Goal: Task Accomplishment & Management: Manage account settings

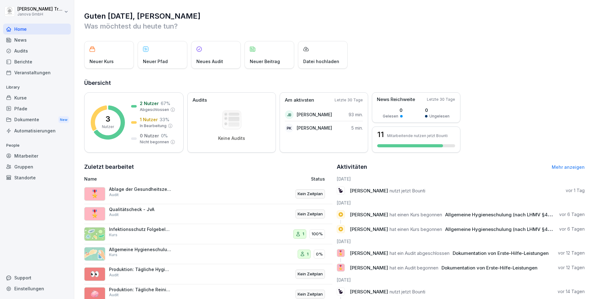
click at [146, 210] on p "Qualitätscheck - JvA" at bounding box center [140, 210] width 62 height 6
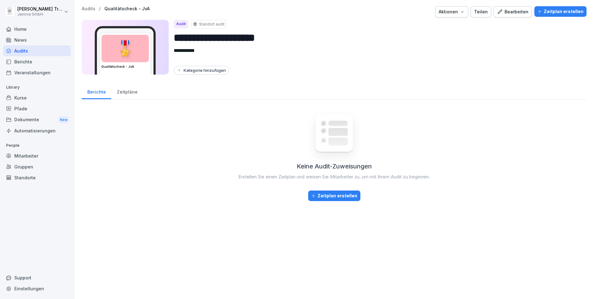
click at [509, 11] on div "Bearbeiten" at bounding box center [512, 11] width 31 height 7
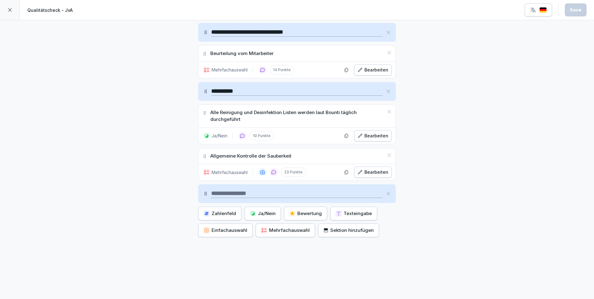
scroll to position [1528, 0]
click at [214, 189] on input at bounding box center [297, 193] width 172 height 9
type input "**********"
click at [263, 210] on div "Ja/Nein" at bounding box center [263, 213] width 26 height 7
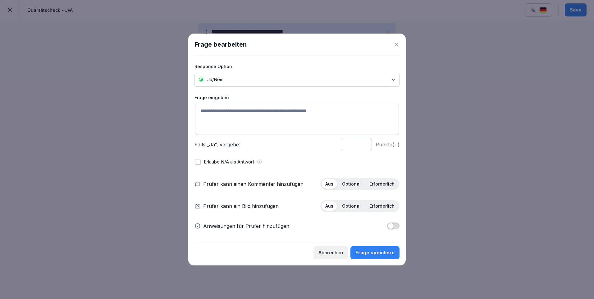
click at [239, 108] on textarea at bounding box center [297, 119] width 204 height 31
type textarea "**********"
click at [199, 161] on button "button" at bounding box center [198, 162] width 6 height 6
click at [354, 184] on p "Optional" at bounding box center [351, 184] width 19 height 6
click at [376, 250] on div "Frage speichern" at bounding box center [375, 252] width 39 height 7
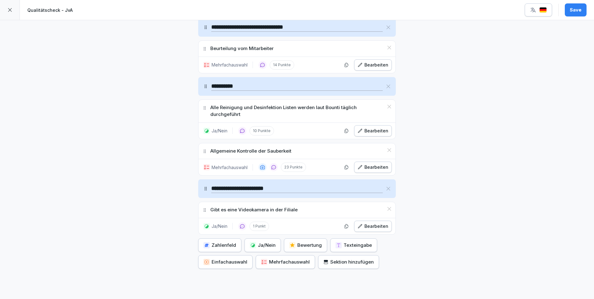
click at [296, 262] on div "Mehrfachauswahl" at bounding box center [285, 262] width 49 height 7
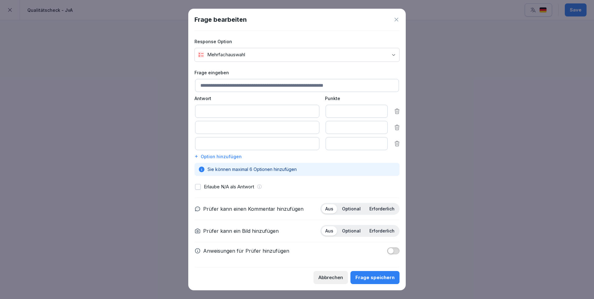
click at [395, 19] on icon at bounding box center [397, 19] width 6 height 6
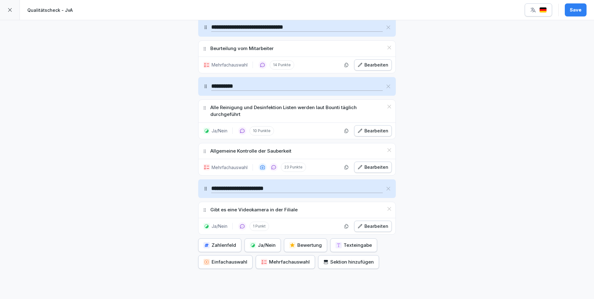
click at [388, 209] on icon at bounding box center [390, 209] width 4 height 4
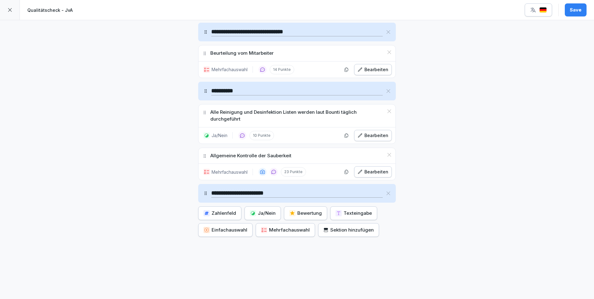
click at [273, 227] on div "Mehrfachauswahl" at bounding box center [285, 230] width 49 height 7
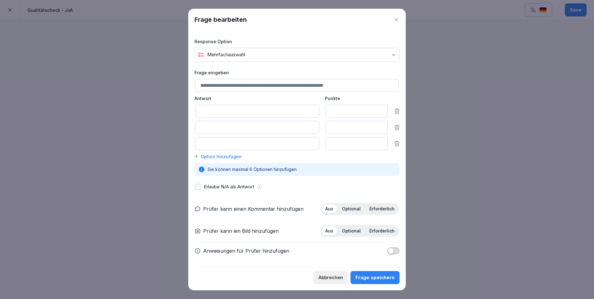
click at [229, 87] on input at bounding box center [297, 85] width 204 height 13
type input "*****"
click at [223, 109] on input at bounding box center [257, 111] width 124 height 13
type input "**********"
click at [218, 126] on input at bounding box center [257, 127] width 124 height 13
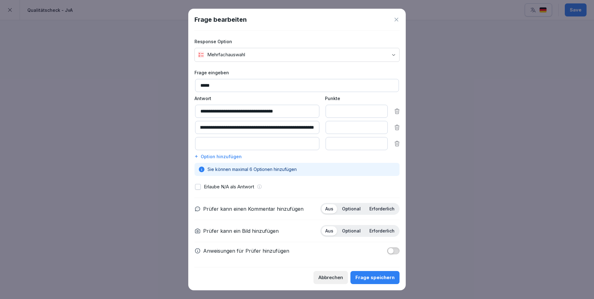
scroll to position [0, 53]
type input "**********"
click at [200, 186] on button "button" at bounding box center [198, 187] width 6 height 6
click at [347, 205] on div "Optional" at bounding box center [352, 208] width 26 height 9
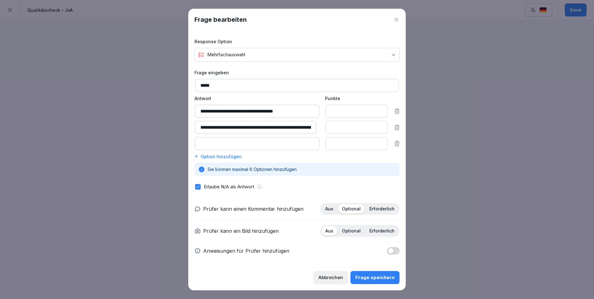
click at [251, 144] on input at bounding box center [257, 143] width 124 height 13
type input "**********"
click at [369, 276] on div "Frage speichern" at bounding box center [375, 277] width 39 height 7
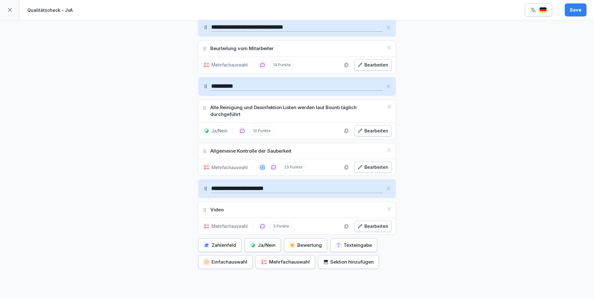
click at [297, 262] on div "Mehrfachauswahl" at bounding box center [285, 262] width 49 height 7
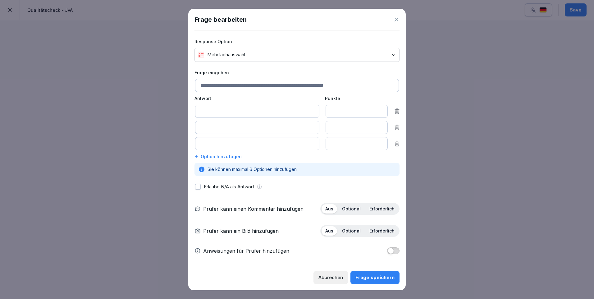
click at [230, 85] on input at bounding box center [297, 85] width 204 height 13
type input "********"
click at [218, 106] on input at bounding box center [257, 111] width 124 height 13
type input "**********"
click at [218, 123] on input at bounding box center [257, 127] width 124 height 13
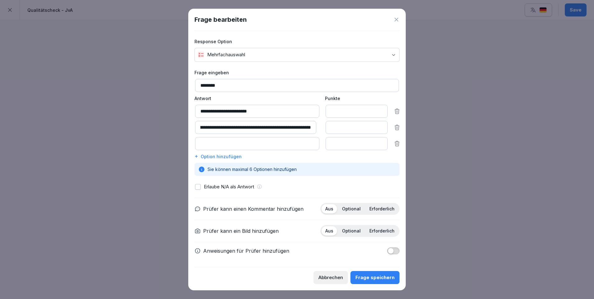
scroll to position [0, 43]
type input "**********"
click at [206, 144] on input at bounding box center [257, 143] width 124 height 13
type input "**********"
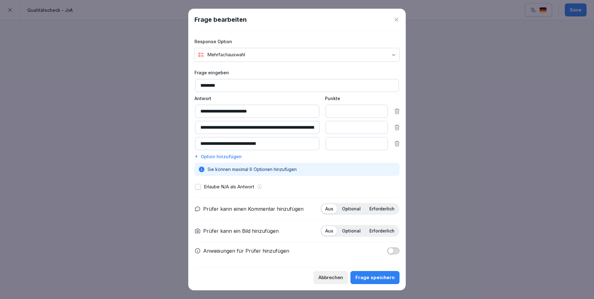
click at [205, 158] on div "Option hinzufügen" at bounding box center [297, 156] width 205 height 7
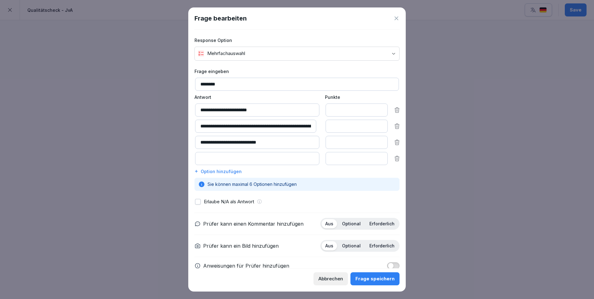
click at [207, 159] on input at bounding box center [257, 158] width 124 height 13
type input "**********"
click at [197, 199] on button "button" at bounding box center [198, 202] width 6 height 6
type input "*"
click at [375, 157] on input "*" at bounding box center [357, 158] width 62 height 13
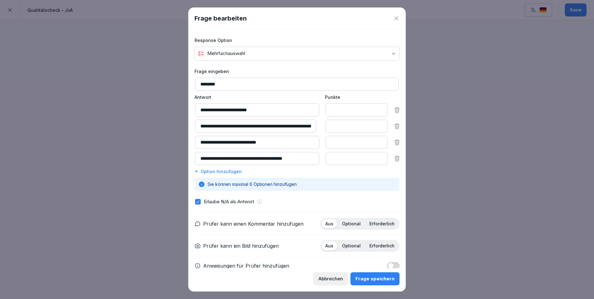
click at [349, 224] on p "Optional" at bounding box center [351, 224] width 19 height 6
click at [378, 279] on div "Frage speichern" at bounding box center [375, 278] width 39 height 7
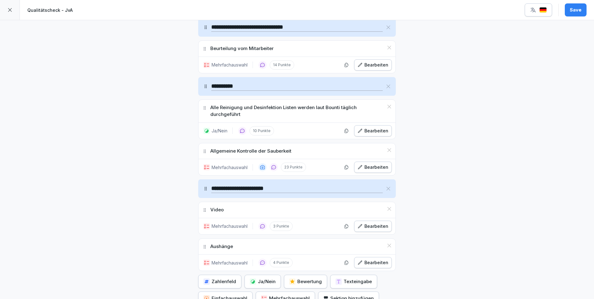
click at [574, 10] on div "Save" at bounding box center [576, 10] width 12 height 7
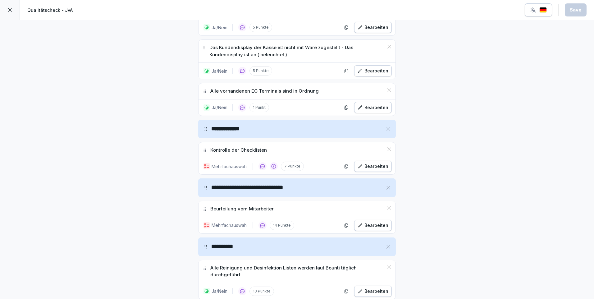
scroll to position [1399, 0]
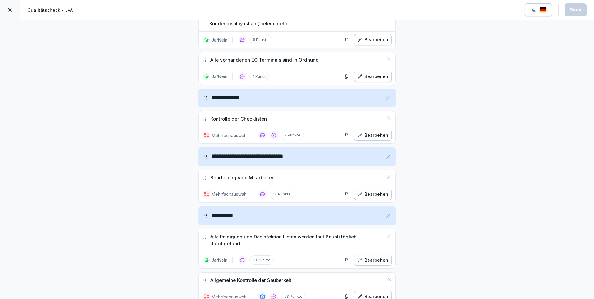
click at [376, 136] on div "Bearbeiten" at bounding box center [373, 135] width 31 height 7
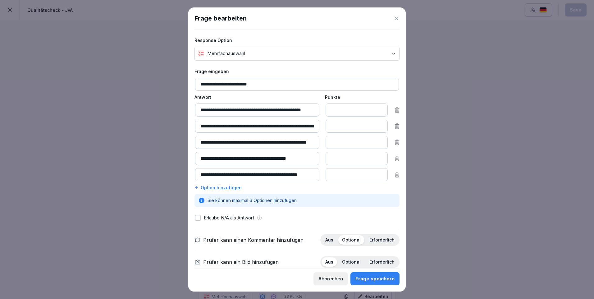
click at [200, 217] on button "button" at bounding box center [198, 218] width 6 height 6
type input "*"
click at [376, 157] on input "*" at bounding box center [357, 158] width 62 height 13
type input "*"
click at [375, 172] on input "*" at bounding box center [357, 174] width 62 height 13
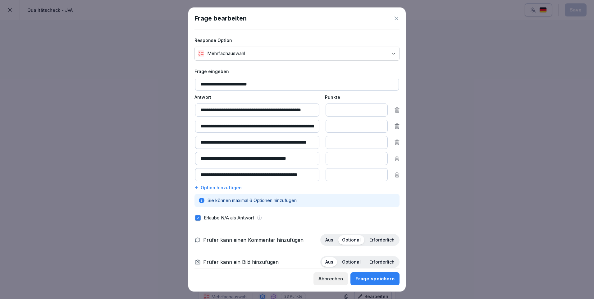
scroll to position [62, 0]
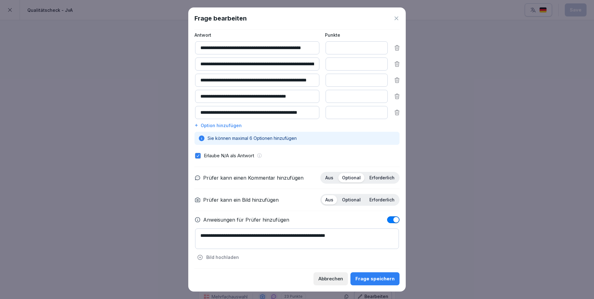
click at [381, 278] on div "Frage speichern" at bounding box center [375, 278] width 39 height 7
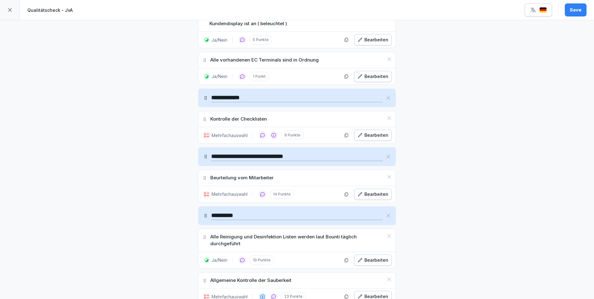
scroll to position [1430, 0]
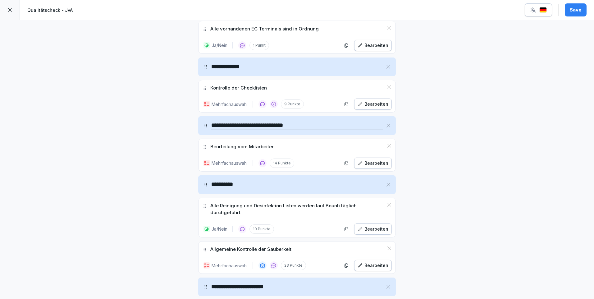
click at [377, 165] on div "Bearbeiten" at bounding box center [373, 163] width 31 height 7
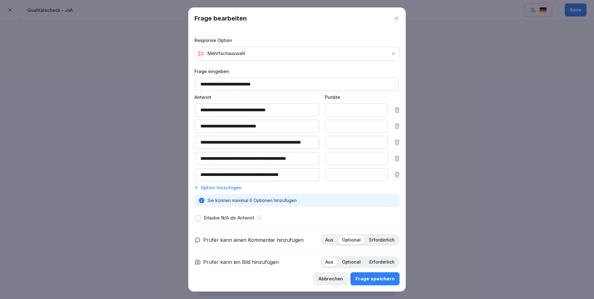
scroll to position [35, 0]
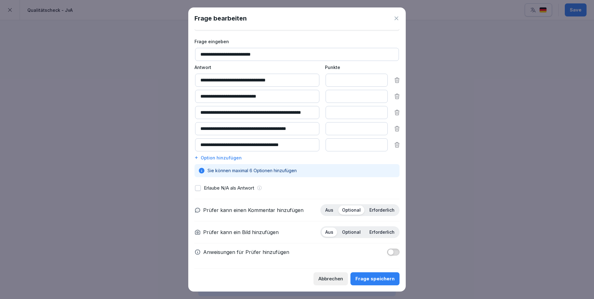
click at [376, 279] on div "Frage speichern" at bounding box center [375, 278] width 39 height 7
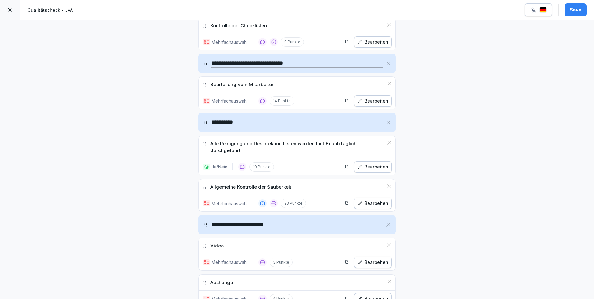
scroll to position [1554, 0]
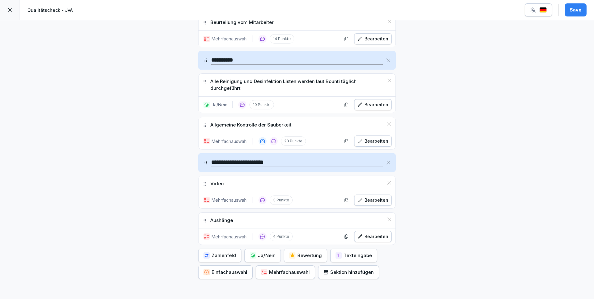
click at [376, 141] on div "Bearbeiten" at bounding box center [373, 141] width 31 height 7
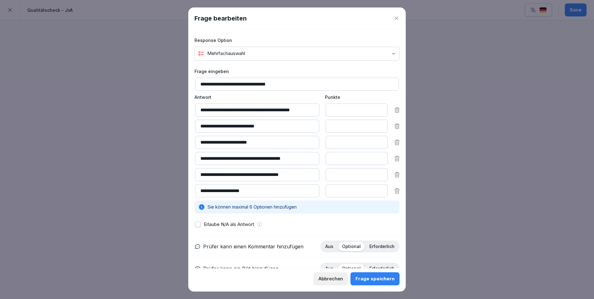
scroll to position [31, 0]
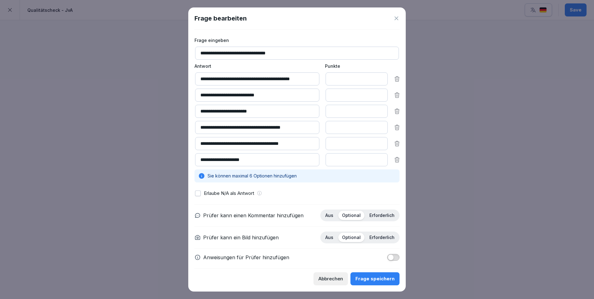
click at [389, 276] on div "Frage speichern" at bounding box center [375, 278] width 39 height 7
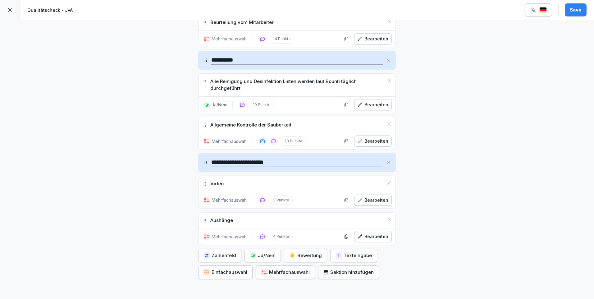
click at [384, 198] on div "Bearbeiten" at bounding box center [373, 200] width 31 height 7
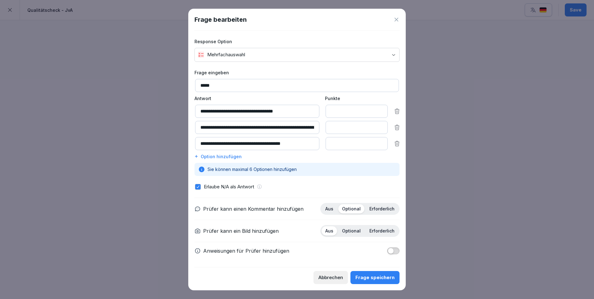
click at [382, 274] on div "Frage speichern" at bounding box center [375, 277] width 39 height 7
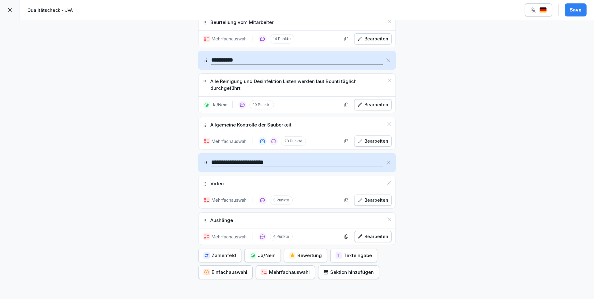
click at [387, 237] on button "Bearbeiten" at bounding box center [373, 236] width 38 height 11
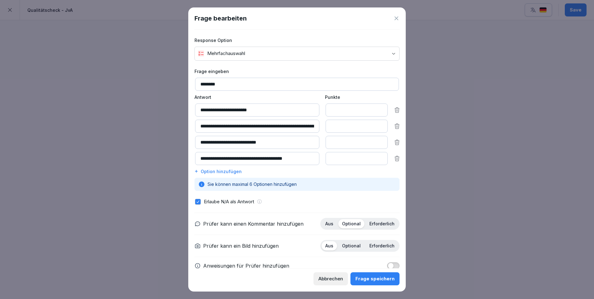
click at [386, 277] on div "Frage speichern" at bounding box center [375, 278] width 39 height 7
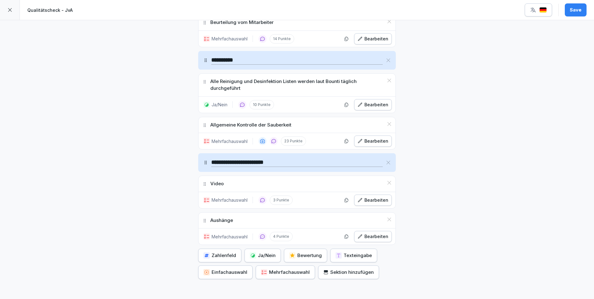
scroll to position [1601, 0]
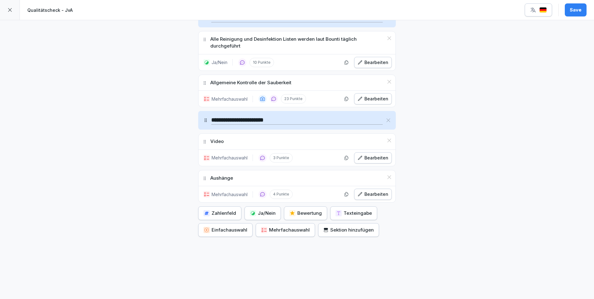
click at [575, 13] on button "Save" at bounding box center [576, 9] width 22 height 13
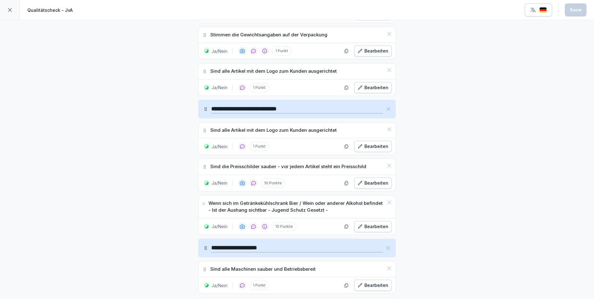
scroll to position [482, 0]
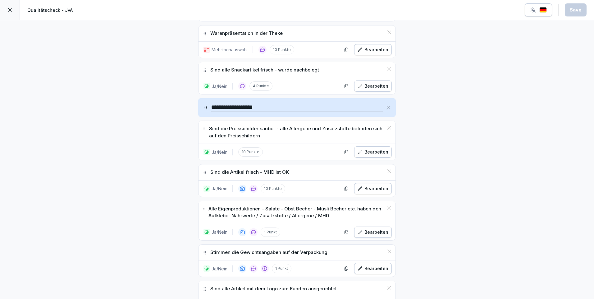
click at [9, 9] on icon at bounding box center [10, 10] width 4 height 4
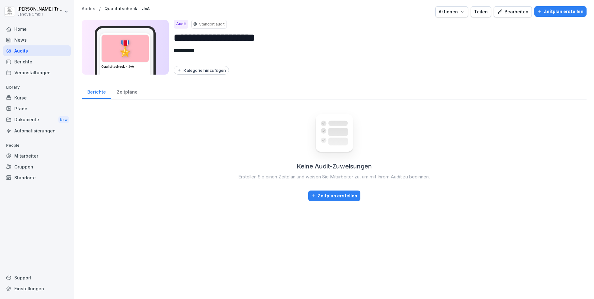
click at [465, 12] on icon "button" at bounding box center [462, 11] width 5 height 5
click at [550, 11] on div "Zeitplan erstellen" at bounding box center [561, 11] width 46 height 7
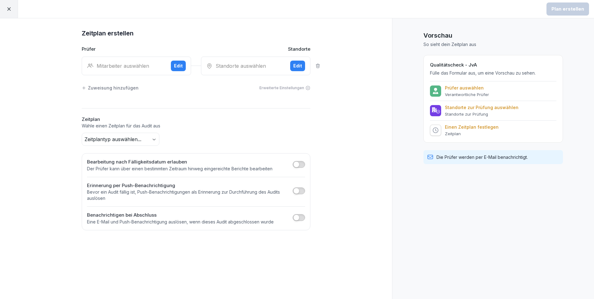
click at [177, 64] on div "Edit" at bounding box center [178, 65] width 9 height 7
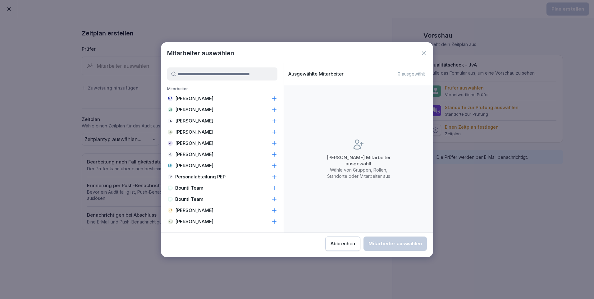
scroll to position [243, 0]
click at [209, 196] on p "[PERSON_NAME]" at bounding box center [194, 198] width 38 height 6
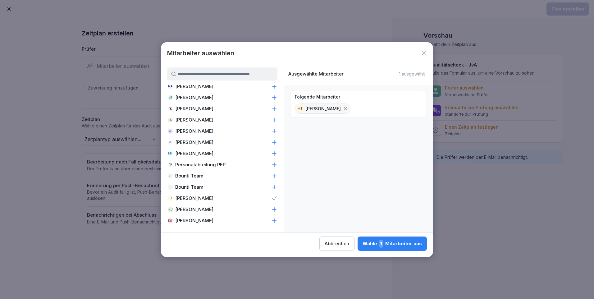
click at [387, 242] on div "Wähle 1 Mitarbeiter aus" at bounding box center [392, 244] width 59 height 8
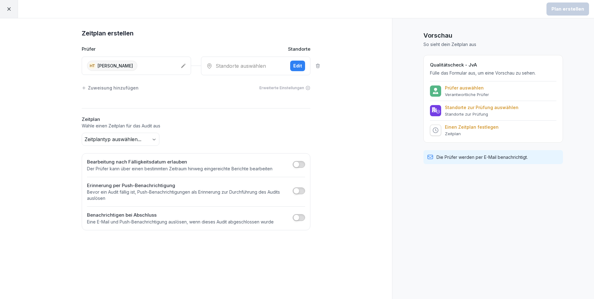
click at [298, 66] on div "Edit" at bounding box center [297, 65] width 9 height 7
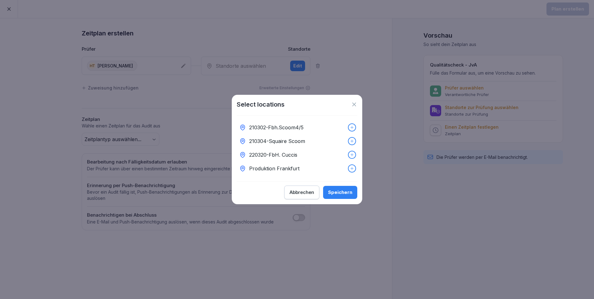
click at [302, 194] on div "Abbrechen" at bounding box center [302, 192] width 25 height 7
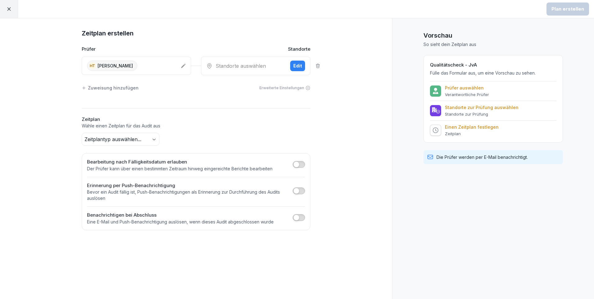
click at [153, 141] on body "Plan erstellen Zeitplan erstellen Prüfer Standorte HT Heiko Trautmann Standorte…" at bounding box center [297, 149] width 594 height 299
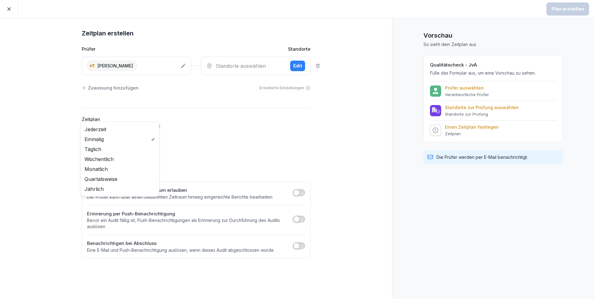
click at [155, 138] on body "Plan erstellen Zeitplan erstellen Prüfer Standorte HT Heiko Trautmann Standorte…" at bounding box center [297, 149] width 594 height 299
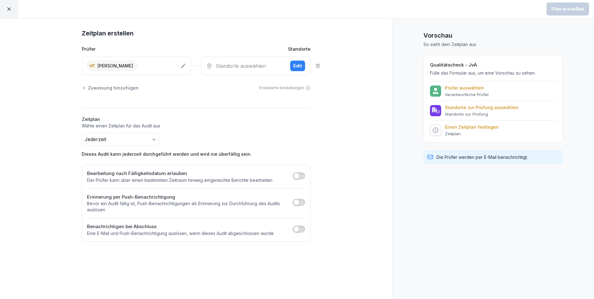
click at [297, 176] on span "button" at bounding box center [296, 176] width 6 height 6
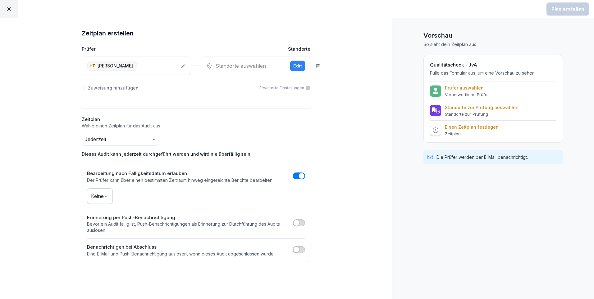
click at [107, 198] on body "Plan erstellen Zeitplan erstellen Prüfer Standorte HT Heiko Trautmann Standorte…" at bounding box center [297, 149] width 594 height 299
click at [295, 251] on span "button" at bounding box center [296, 250] width 6 height 6
click at [138, 268] on div "Mitarbeiter auswählen" at bounding box center [120, 269] width 57 height 7
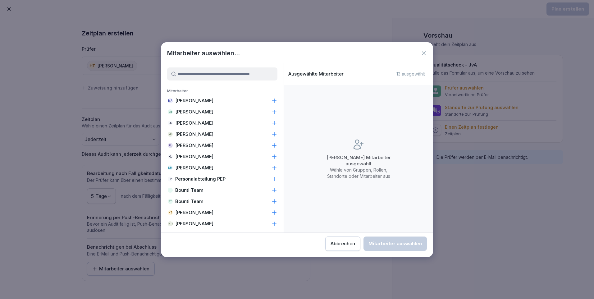
click at [202, 214] on p "[PERSON_NAME]" at bounding box center [194, 213] width 38 height 6
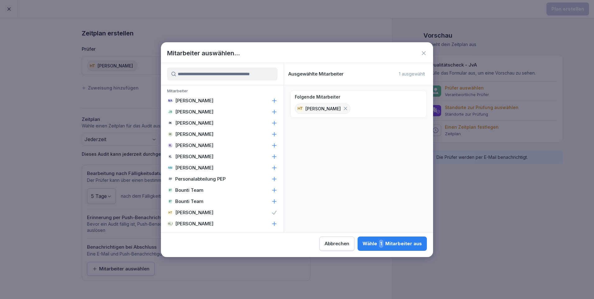
click at [395, 244] on div "Wähle 1 Mitarbeiter aus" at bounding box center [392, 244] width 59 height 8
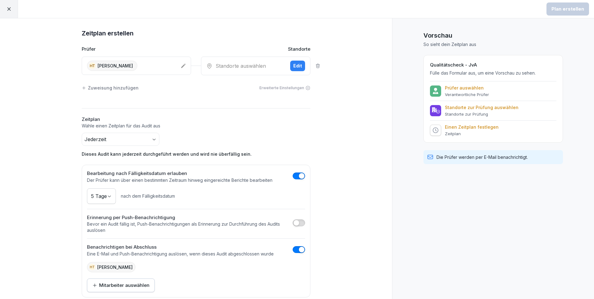
click at [302, 62] on button "Edit" at bounding box center [297, 66] width 15 height 11
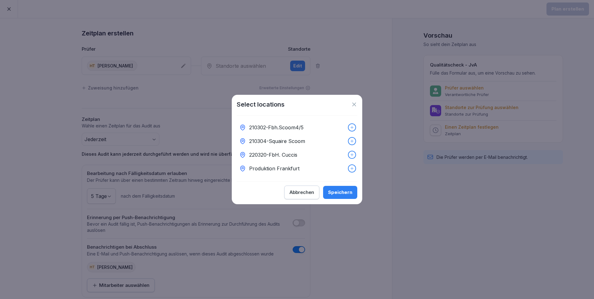
click at [308, 192] on div "Abbrechen" at bounding box center [302, 192] width 25 height 7
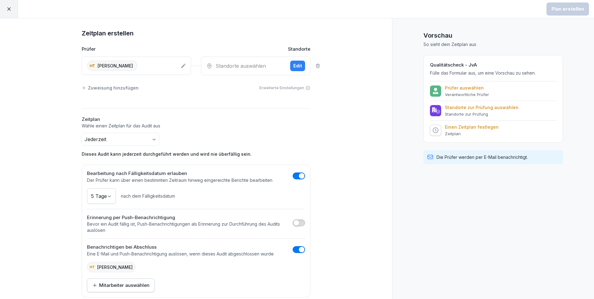
click at [10, 7] on icon at bounding box center [9, 9] width 6 height 6
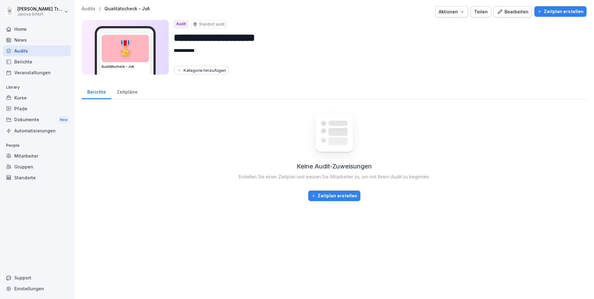
click at [28, 168] on div "Gruppen" at bounding box center [37, 166] width 68 height 11
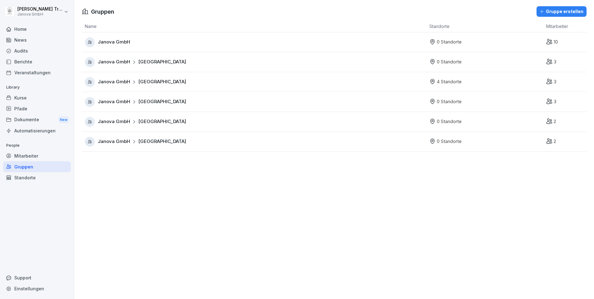
click at [117, 42] on span "Janova GmbH" at bounding box center [114, 42] width 32 height 7
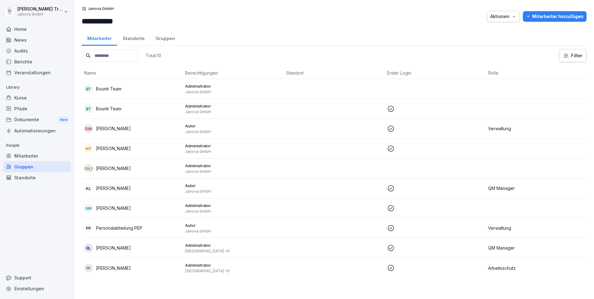
click at [131, 37] on div "Standorte" at bounding box center [133, 38] width 33 height 16
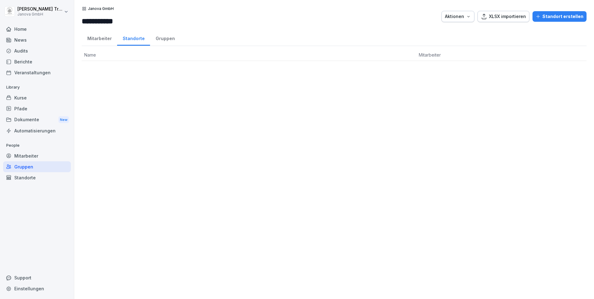
click at [550, 16] on div "Standort erstellen" at bounding box center [560, 16] width 48 height 7
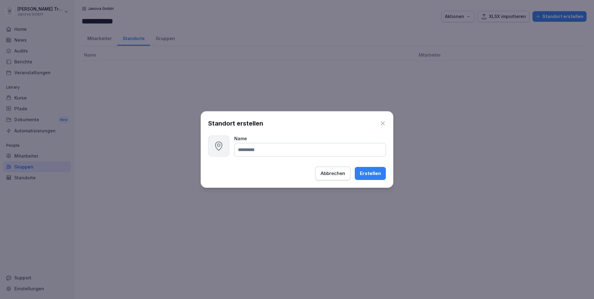
click at [275, 152] on input at bounding box center [310, 150] width 152 height 14
type input "****"
click at [374, 174] on div "Erstellen" at bounding box center [370, 173] width 21 height 7
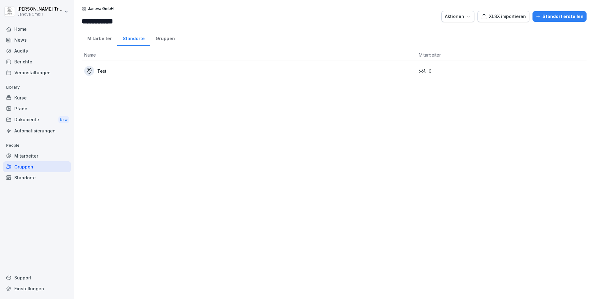
click at [18, 27] on div "Home" at bounding box center [37, 29] width 68 height 11
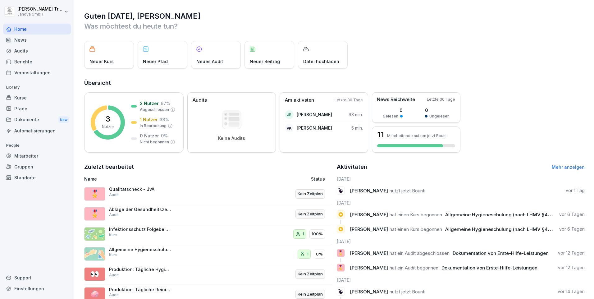
click at [127, 187] on p "Qualitätscheck - JvA" at bounding box center [140, 190] width 62 height 6
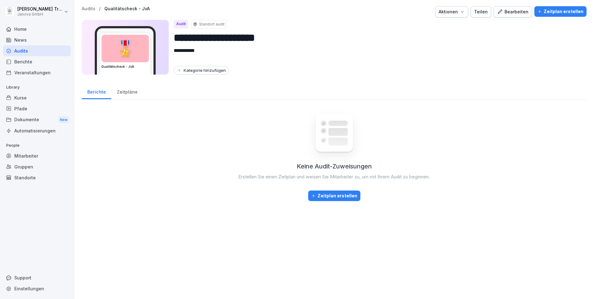
click at [553, 11] on div "Zeitplan erstellen" at bounding box center [561, 11] width 46 height 7
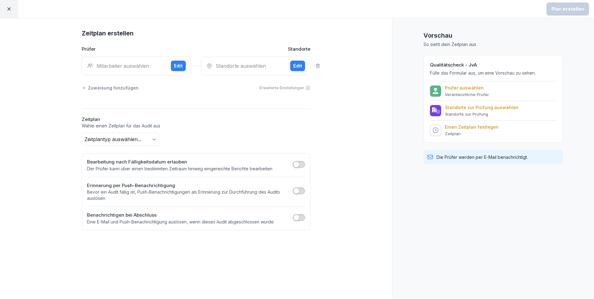
click at [178, 67] on div "Edit" at bounding box center [178, 65] width 9 height 7
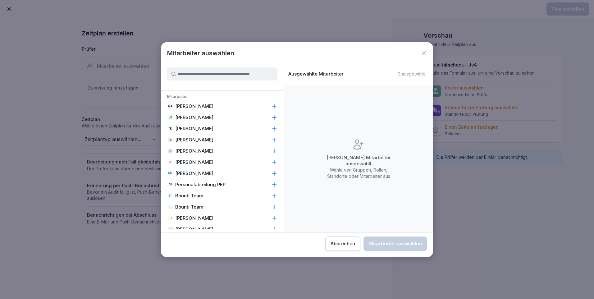
scroll to position [236, 0]
click at [206, 216] on p "[PERSON_NAME]" at bounding box center [194, 216] width 38 height 6
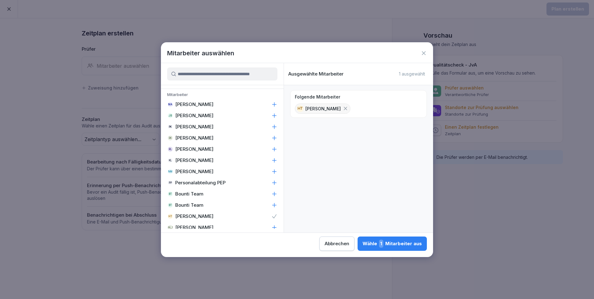
click at [400, 245] on div "Wähle 1 Mitarbeiter aus" at bounding box center [392, 244] width 59 height 8
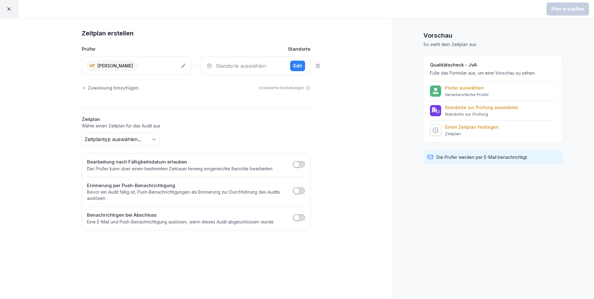
click at [297, 65] on div "Edit" at bounding box center [297, 65] width 9 height 7
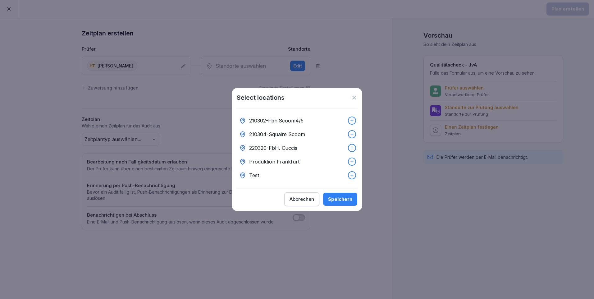
click at [256, 173] on p "Test" at bounding box center [254, 175] width 10 height 7
click at [349, 202] on div "Speichern" at bounding box center [340, 199] width 24 height 7
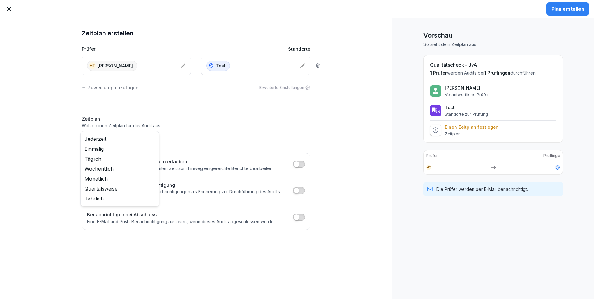
click at [152, 138] on body "Plan erstellen Zeitplan erstellen Prüfer Standorte HT Heiko Trautmann Test Zuwe…" at bounding box center [297, 149] width 594 height 299
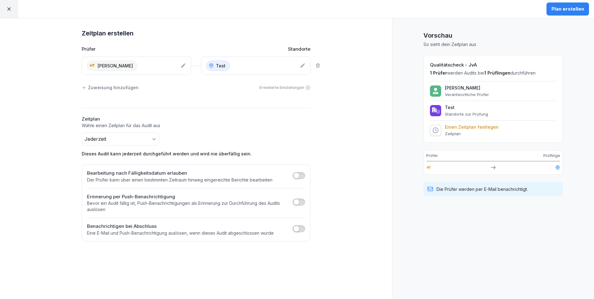
click at [297, 174] on span "button" at bounding box center [296, 176] width 6 height 6
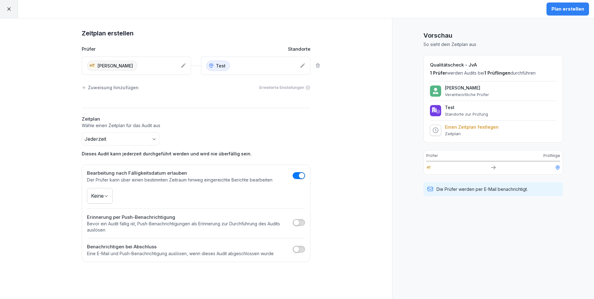
click at [107, 195] on body "Plan erstellen Zeitplan erstellen Prüfer Standorte HT Heiko Trautmann Test Zuwe…" at bounding box center [297, 149] width 594 height 299
click at [567, 11] on div "Plan erstellen" at bounding box center [568, 9] width 33 height 7
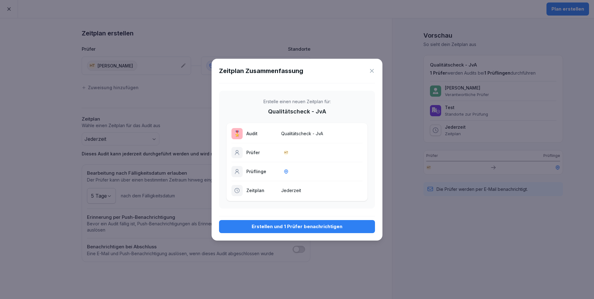
click at [319, 228] on div "Erstellen und 1 Prüfer benachrichtigen" at bounding box center [297, 226] width 146 height 7
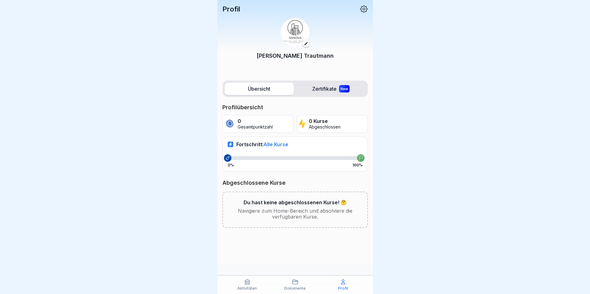
click at [245, 288] on p "Aktivitäten" at bounding box center [247, 289] width 20 height 4
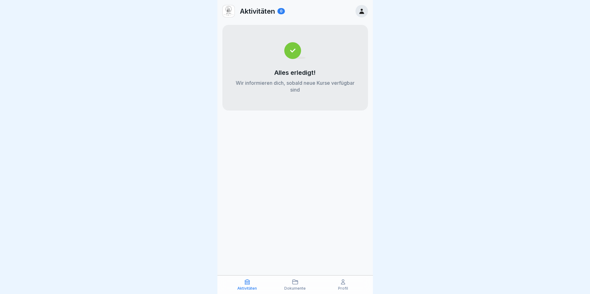
click at [294, 285] on icon at bounding box center [295, 282] width 6 height 6
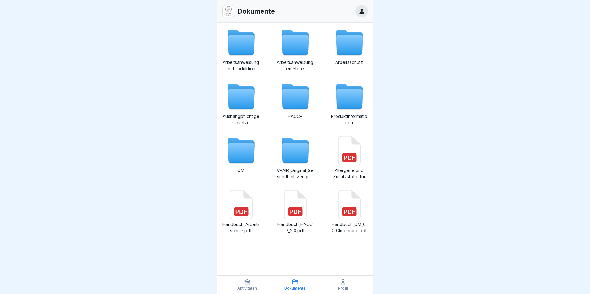
click at [342, 282] on icon at bounding box center [343, 282] width 4 height 5
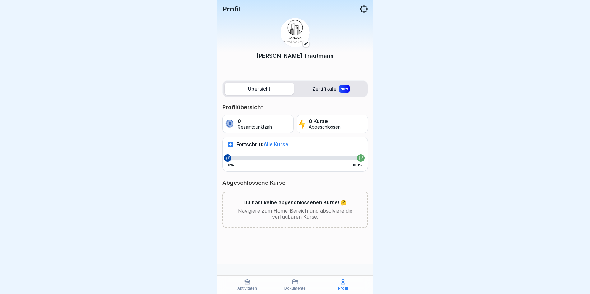
click at [362, 9] on icon at bounding box center [364, 9] width 8 height 8
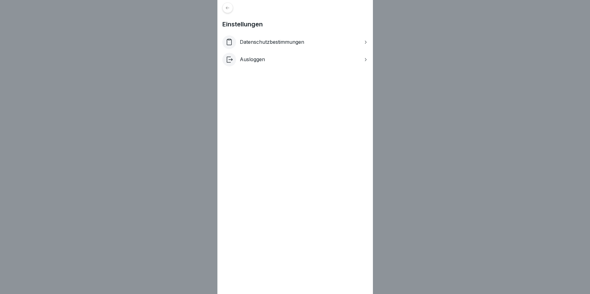
click at [230, 10] on icon at bounding box center [227, 8] width 5 height 5
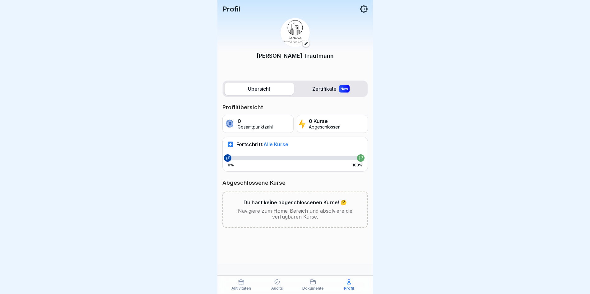
click at [277, 281] on icon at bounding box center [277, 282] width 6 height 6
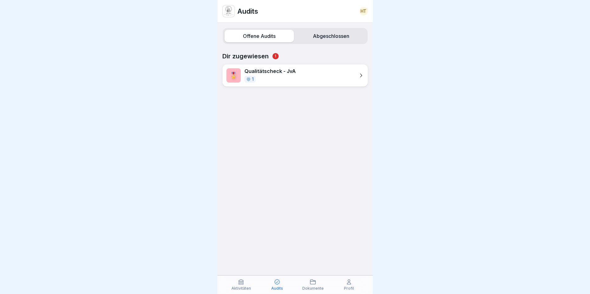
click at [358, 76] on icon at bounding box center [361, 75] width 6 height 6
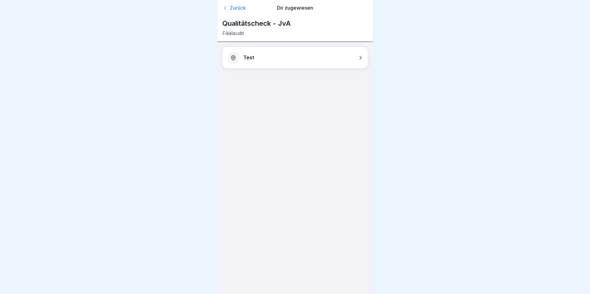
click at [359, 57] on icon at bounding box center [360, 58] width 6 height 6
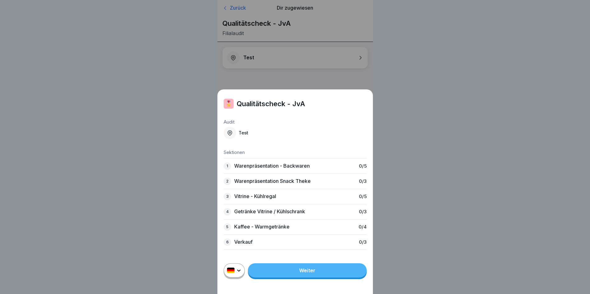
click at [408, 131] on div "🎖️ Qualitätscheck - JvA Audit Test Sektionen 1 Warenpräsentation - Backwaren 0 …" at bounding box center [295, 147] width 590 height 294
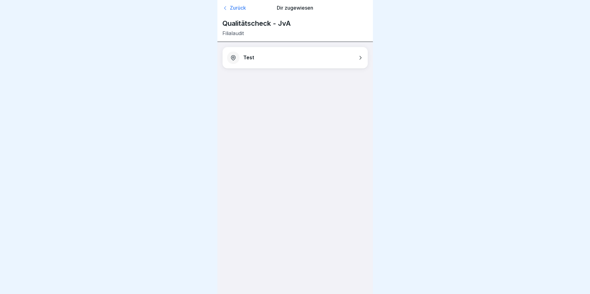
click at [234, 7] on div "Zurück" at bounding box center [245, 8] width 46 height 6
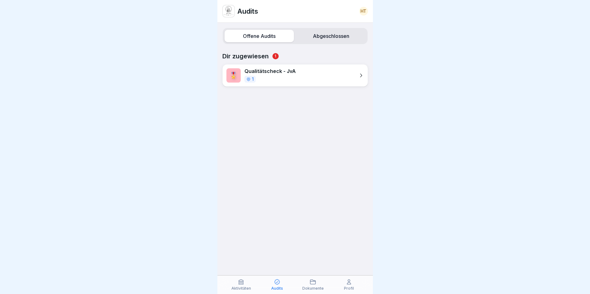
click at [241, 282] on icon at bounding box center [241, 282] width 5 height 5
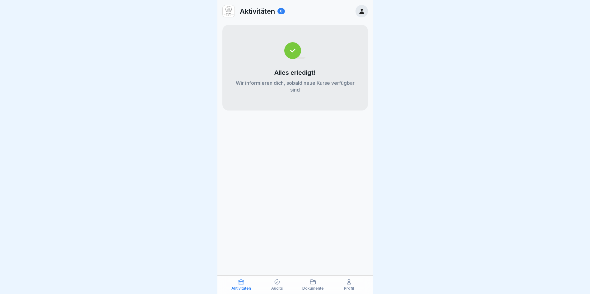
click at [311, 286] on div "Dokumente" at bounding box center [313, 285] width 33 height 12
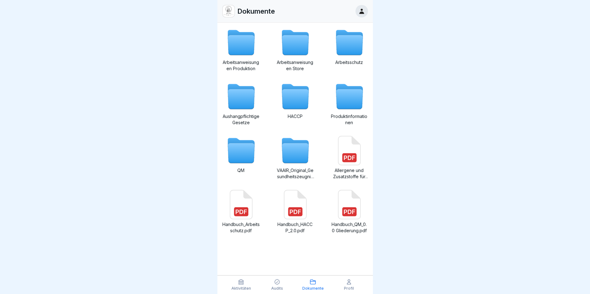
click at [347, 287] on p "Profil" at bounding box center [349, 289] width 10 height 4
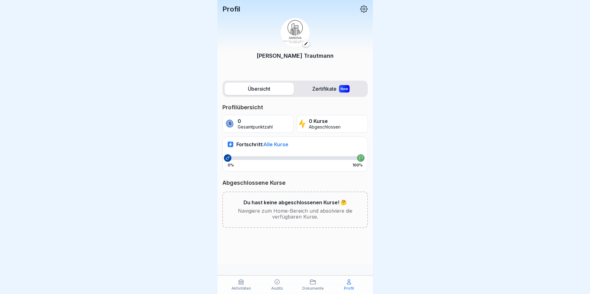
click at [278, 284] on icon at bounding box center [277, 282] width 6 height 6
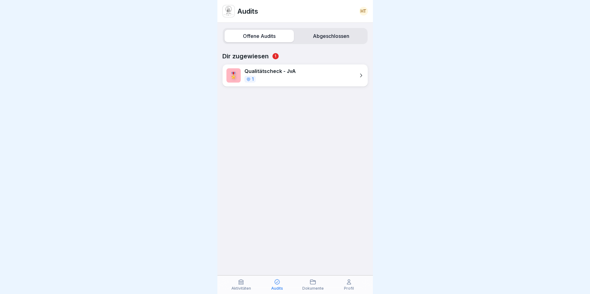
click at [333, 35] on label "Abgeschlossen" at bounding box center [330, 36] width 69 height 12
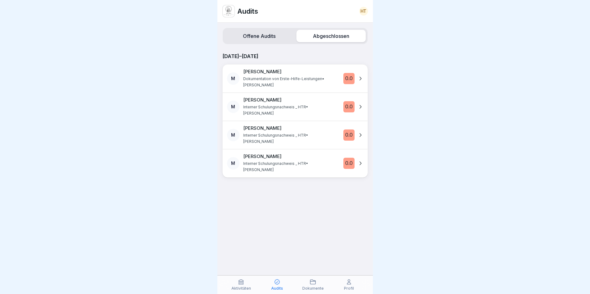
click at [357, 78] on icon at bounding box center [360, 79] width 6 height 6
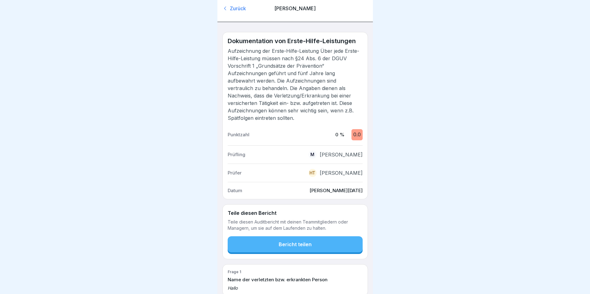
click at [236, 5] on div "Zurück" at bounding box center [245, 8] width 46 height 7
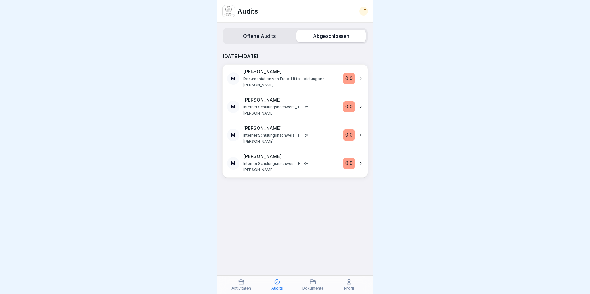
click at [357, 107] on icon at bounding box center [360, 107] width 6 height 6
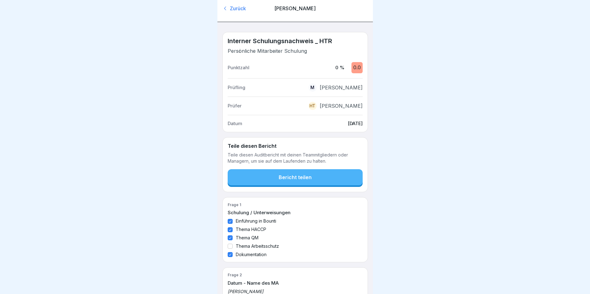
click at [242, 7] on div "Zurück" at bounding box center [245, 8] width 46 height 7
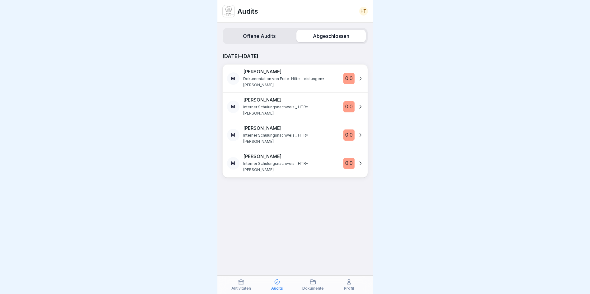
click at [257, 36] on label "Offene Audits" at bounding box center [258, 36] width 69 height 12
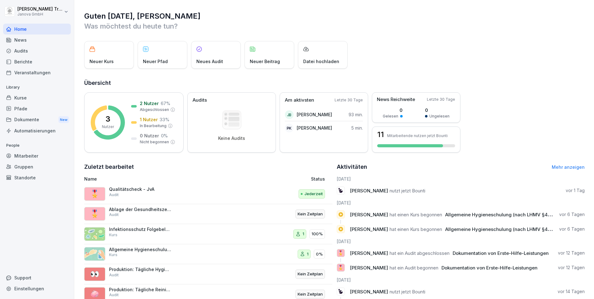
click at [22, 275] on div "Support" at bounding box center [37, 277] width 68 height 11
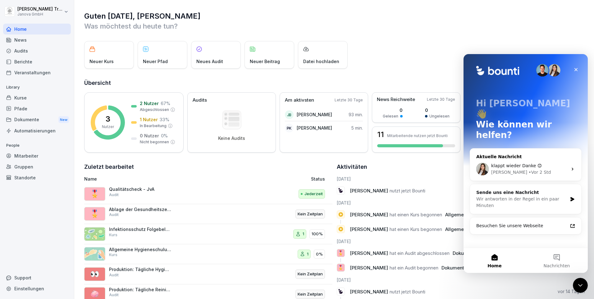
click at [569, 158] on div "klappt wieder Danke 😊 Miriam • Vor 2 Std" at bounding box center [525, 169] width 111 height 23
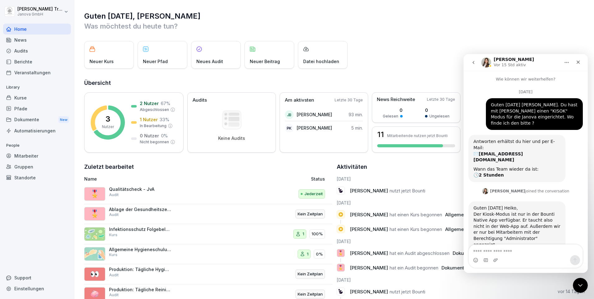
scroll to position [590, 0]
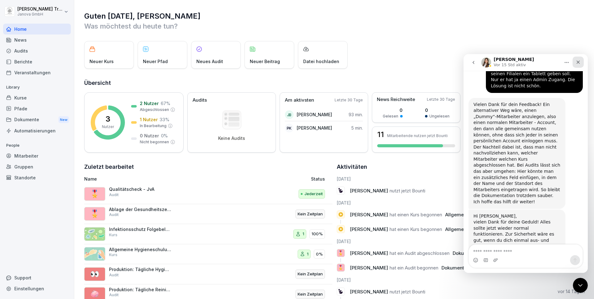
click at [577, 62] on icon "Schließen" at bounding box center [578, 62] width 5 height 5
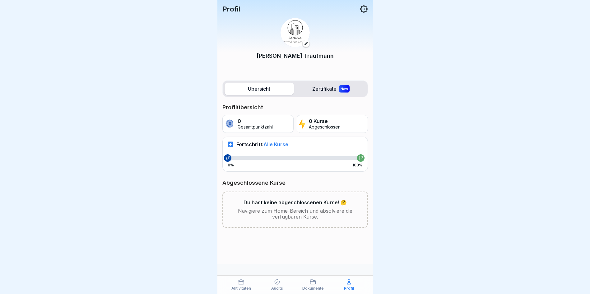
click at [278, 287] on p "Audits" at bounding box center [277, 289] width 12 height 4
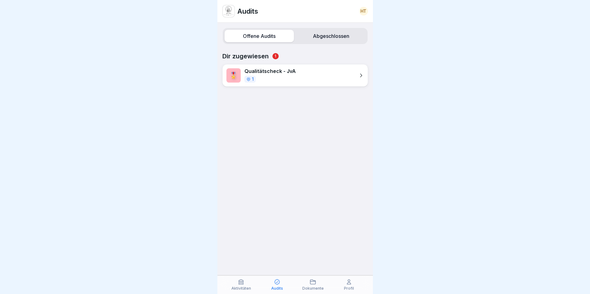
click at [358, 75] on icon at bounding box center [361, 75] width 6 height 6
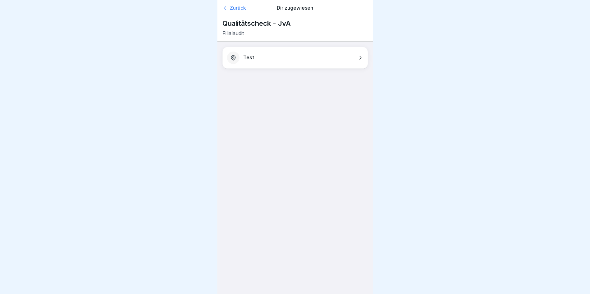
click at [359, 58] on icon at bounding box center [360, 58] width 6 height 6
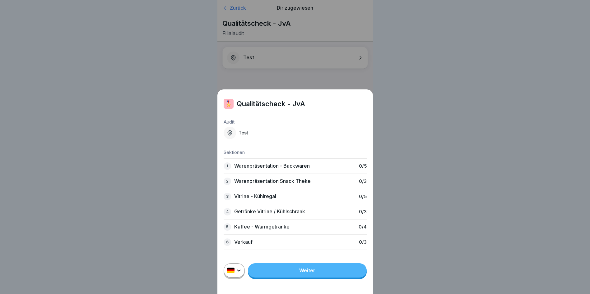
drag, startPoint x: 395, startPoint y: 78, endPoint x: 385, endPoint y: 76, distance: 10.4
click at [395, 78] on div "🎖️ Qualitätscheck - JvA Audit Test Sektionen 1 Warenpräsentation - Backwaren 0 …" at bounding box center [295, 147] width 590 height 294
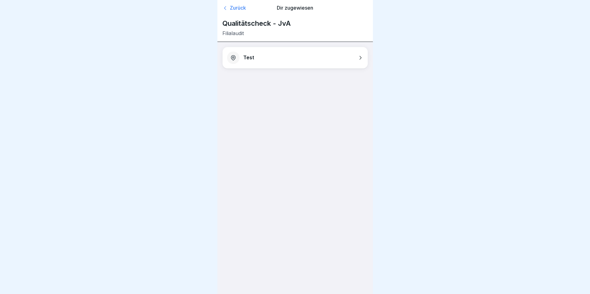
click at [233, 5] on div "Zurück" at bounding box center [245, 8] width 46 height 6
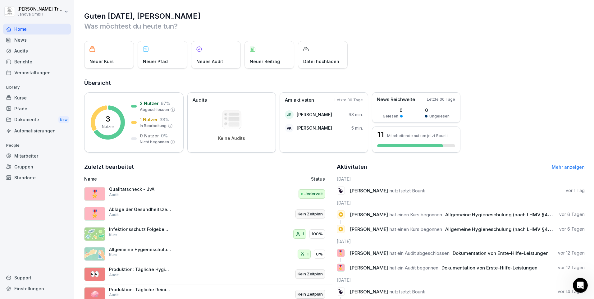
scroll to position [47, 0]
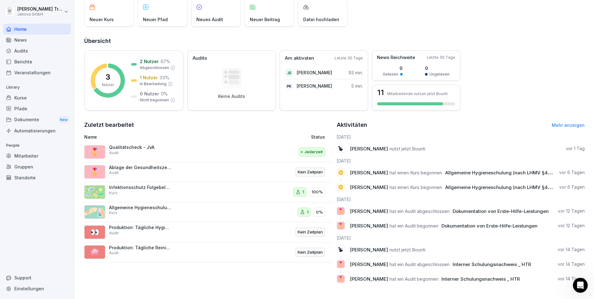
click at [18, 52] on div "Audits" at bounding box center [37, 50] width 68 height 11
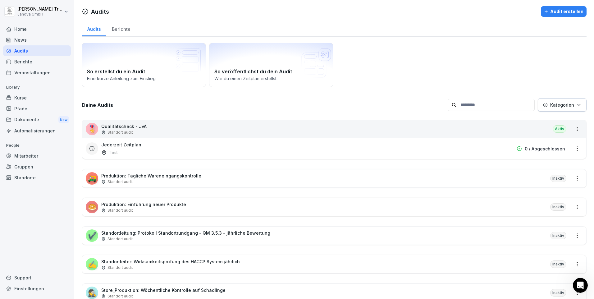
click at [436, 129] on div "🎖️ Qualitätscheck - JvA Standort audit Aktiv" at bounding box center [334, 129] width 505 height 18
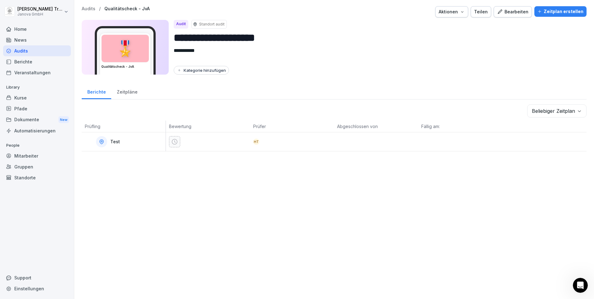
click at [517, 9] on div "Bearbeiten" at bounding box center [512, 11] width 31 height 7
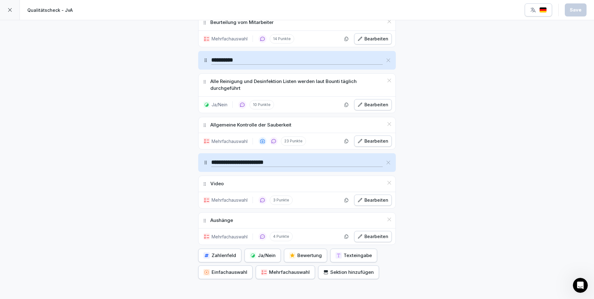
scroll to position [1601, 0]
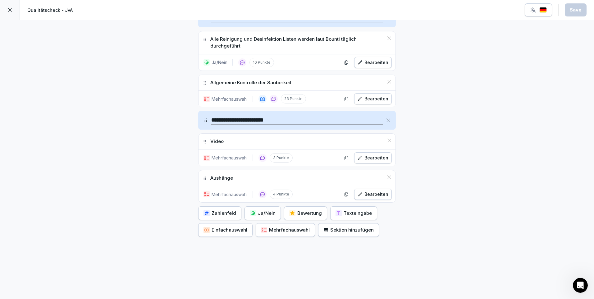
click at [313, 211] on div "Bewertung" at bounding box center [305, 213] width 33 height 7
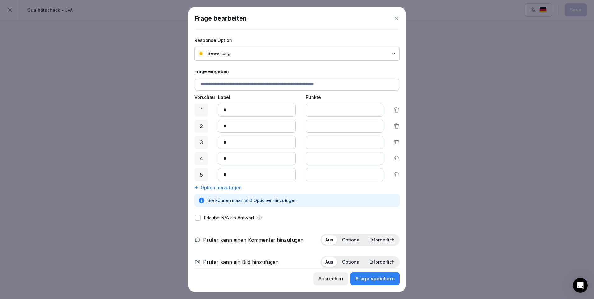
drag, startPoint x: 345, startPoint y: 82, endPoint x: 203, endPoint y: 92, distance: 142.7
click at [203, 92] on div "Frage eingeben Vorschau Label Punkte 1 * * 2 * * 3 * * 4 * * 5 * * Option hinzu…" at bounding box center [297, 137] width 205 height 139
type input "**********"
drag, startPoint x: 234, startPoint y: 109, endPoint x: 207, endPoint y: 113, distance: 27.6
click at [207, 113] on div "1 * *" at bounding box center [297, 110] width 205 height 13
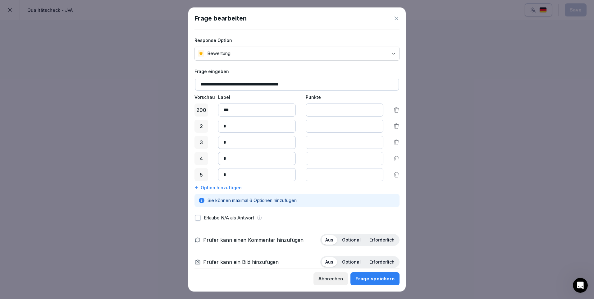
type input "***"
click at [229, 126] on input "*" at bounding box center [257, 126] width 78 height 13
type input "*"
type input "***"
click at [236, 143] on input "*" at bounding box center [257, 142] width 78 height 13
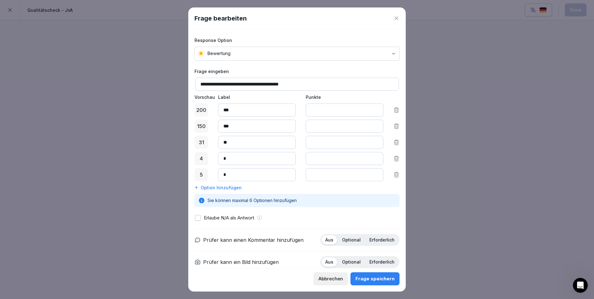
type input "*"
drag, startPoint x: 237, startPoint y: 144, endPoint x: 215, endPoint y: 138, distance: 22.4
click at [215, 138] on div "100 *** *" at bounding box center [297, 142] width 205 height 13
type input "***"
drag, startPoint x: 232, startPoint y: 158, endPoint x: 214, endPoint y: 155, distance: 18.4
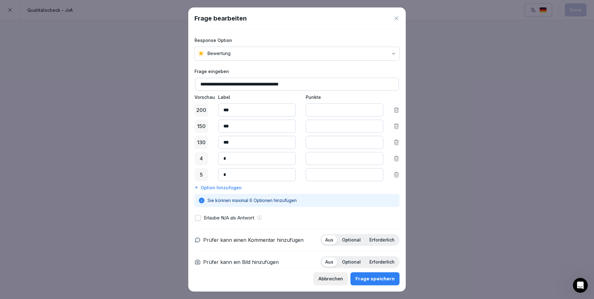
click at [214, 155] on div "4 * *" at bounding box center [297, 158] width 205 height 13
type input "***"
drag, startPoint x: 230, startPoint y: 175, endPoint x: 211, endPoint y: 173, distance: 18.7
click at [211, 173] on div "5 * *" at bounding box center [297, 174] width 205 height 13
type input "**"
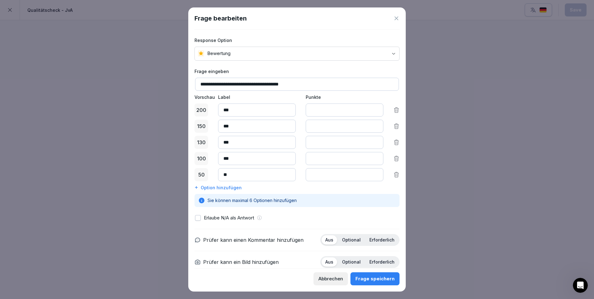
click at [323, 210] on div "**********" at bounding box center [297, 149] width 205 height 239
drag, startPoint x: 237, startPoint y: 109, endPoint x: 202, endPoint y: 103, distance: 35.0
click at [202, 103] on div "**********" at bounding box center [297, 137] width 205 height 139
type input "*"
type input "***"
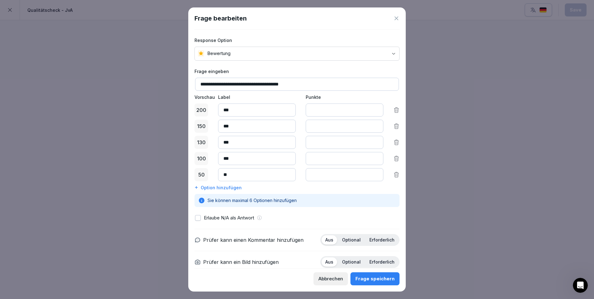
click at [371, 111] on input "*" at bounding box center [345, 110] width 78 height 13
click at [371, 112] on input "*" at bounding box center [345, 110] width 78 height 13
click at [371, 109] on input "*" at bounding box center [345, 110] width 78 height 13
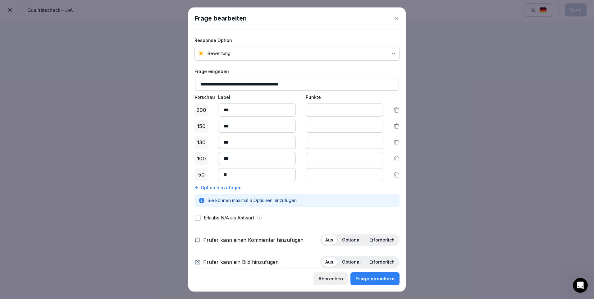
type input "*"
click at [371, 109] on input "*" at bounding box center [345, 110] width 78 height 13
click at [371, 128] on input "*" at bounding box center [345, 126] width 78 height 13
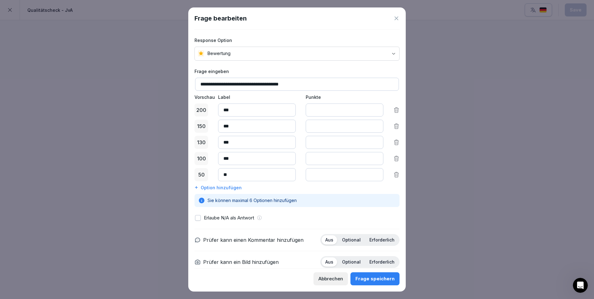
click at [372, 125] on input "*" at bounding box center [345, 126] width 78 height 13
type input "*"
click at [372, 125] on input "*" at bounding box center [345, 126] width 78 height 13
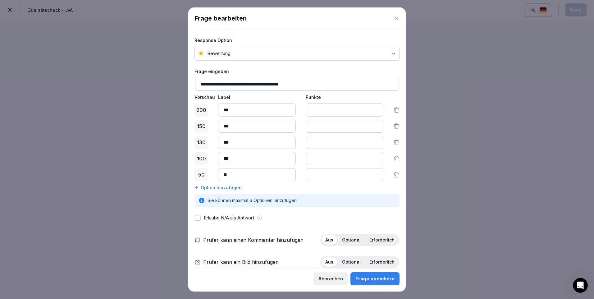
click at [371, 141] on input "*" at bounding box center [345, 142] width 78 height 13
type input "*"
click at [371, 143] on input "*" at bounding box center [345, 142] width 78 height 13
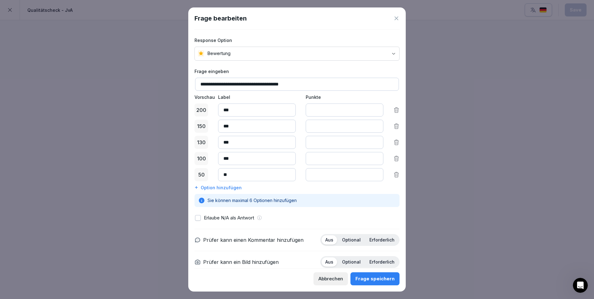
click at [371, 157] on input "*" at bounding box center [345, 158] width 78 height 13
type input "*"
click at [371, 160] on input "*" at bounding box center [345, 158] width 78 height 13
click at [371, 176] on input "*" at bounding box center [345, 174] width 78 height 13
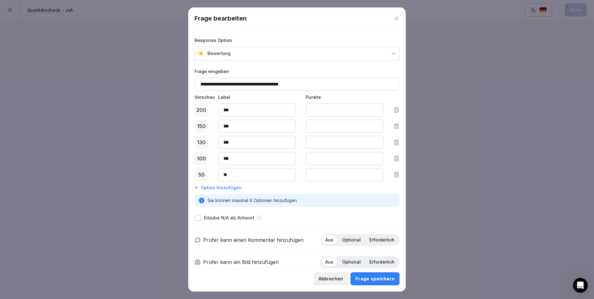
click at [371, 176] on input "*" at bounding box center [345, 174] width 78 height 13
type input "*"
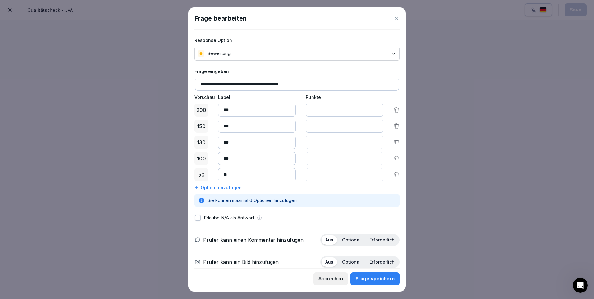
click at [357, 188] on div "Option hinzufügen" at bounding box center [297, 187] width 205 height 7
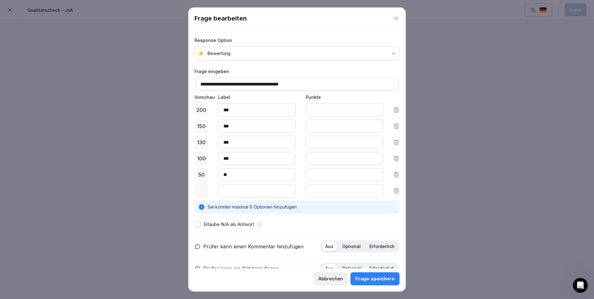
click at [394, 189] on icon at bounding box center [397, 191] width 6 height 6
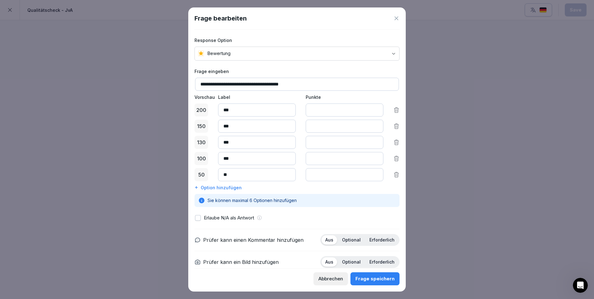
click at [371, 159] on input "*" at bounding box center [345, 158] width 78 height 13
type input "*"
click at [371, 159] on input "*" at bounding box center [345, 158] width 78 height 13
click at [349, 161] on input "*" at bounding box center [345, 158] width 78 height 13
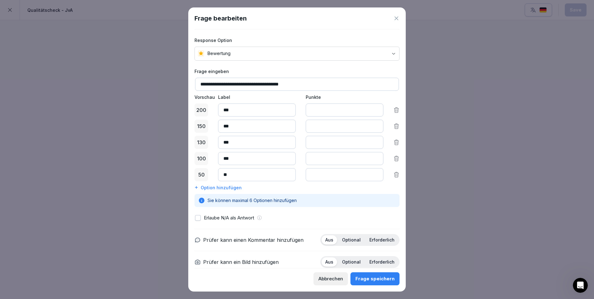
click at [346, 234] on div "Aus Optional Erforderlich" at bounding box center [360, 240] width 79 height 12
click at [348, 239] on p "Optional" at bounding box center [351, 240] width 19 height 6
click at [378, 277] on div "Frage speichern" at bounding box center [375, 278] width 39 height 7
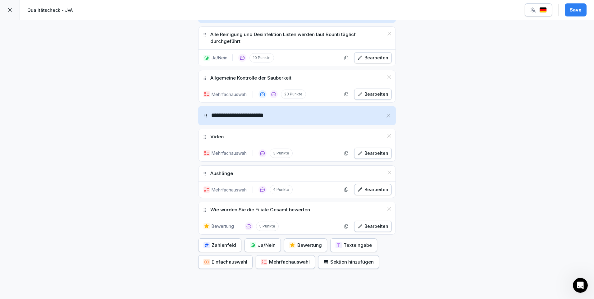
click at [377, 226] on div "Bearbeiten" at bounding box center [373, 226] width 31 height 7
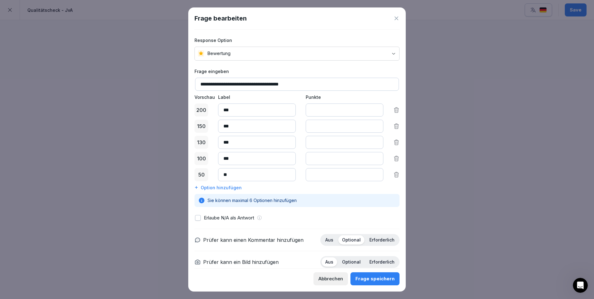
click at [360, 277] on div "Frage speichern" at bounding box center [375, 278] width 39 height 7
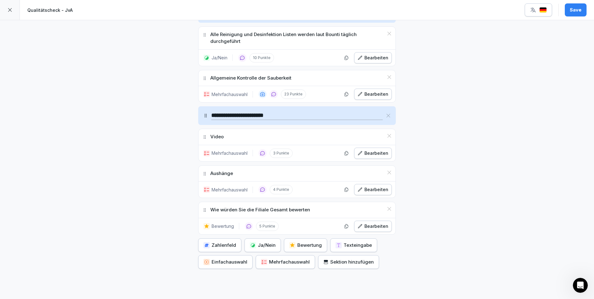
click at [573, 10] on div "Save" at bounding box center [576, 10] width 12 height 7
click at [10, 8] on icon at bounding box center [9, 9] width 5 height 5
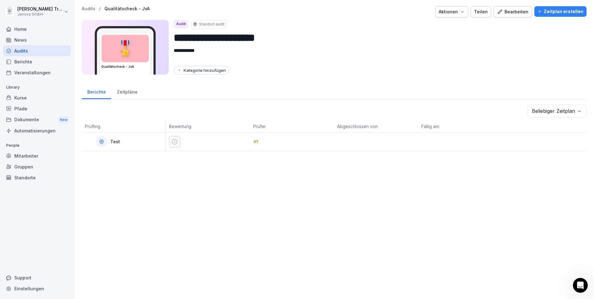
click at [127, 92] on div "Zeitpläne" at bounding box center [127, 91] width 32 height 16
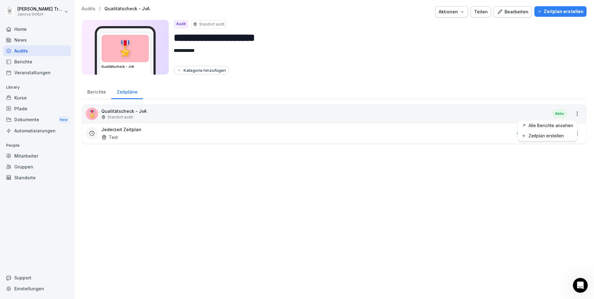
click at [573, 115] on html "**********" at bounding box center [297, 149] width 594 height 299
click at [574, 133] on html "**********" at bounding box center [297, 149] width 594 height 299
click at [132, 113] on p "Qualitätscheck - JvA" at bounding box center [123, 111] width 45 height 7
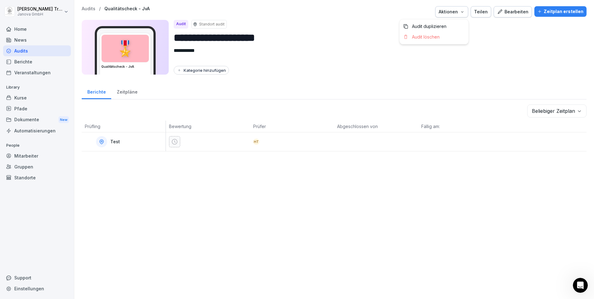
click at [467, 13] on button "Aktionen" at bounding box center [452, 11] width 33 height 11
click at [511, 9] on div "Bearbeiten" at bounding box center [512, 11] width 31 height 7
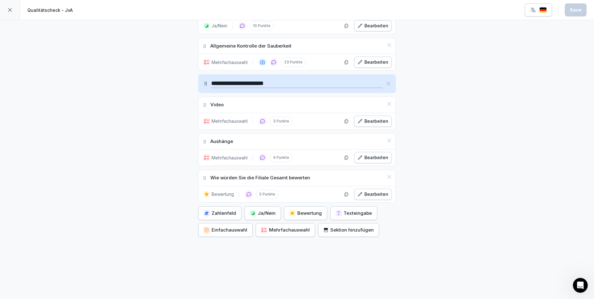
scroll to position [1638, 0]
click at [350, 227] on div "Sektion hinzufügen" at bounding box center [349, 230] width 50 height 7
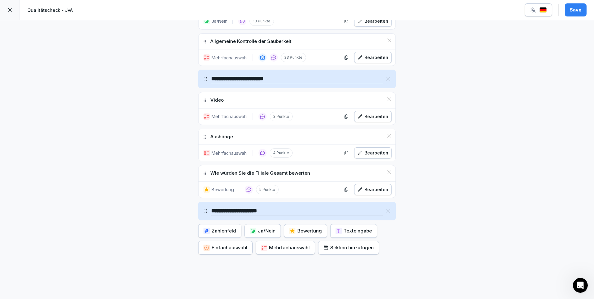
type input "**********"
drag, startPoint x: 386, startPoint y: 238, endPoint x: 371, endPoint y: 223, distance: 21.5
click at [385, 236] on div "Zahlenfeld Ja/Nein Bewertung Texteingabe Einfachauswahl Mehrfachauswahl Sektion…" at bounding box center [297, 239] width 198 height 30
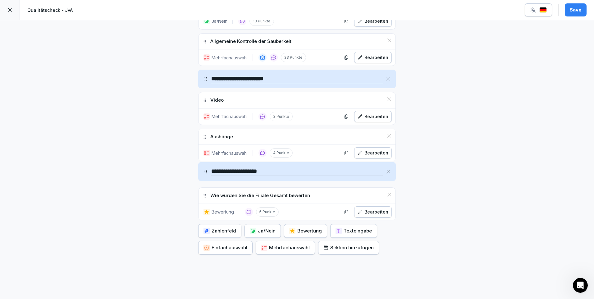
drag, startPoint x: 204, startPoint y: 212, endPoint x: 212, endPoint y: 172, distance: 40.2
click at [212, 172] on div "**********" at bounding box center [297, 171] width 198 height 19
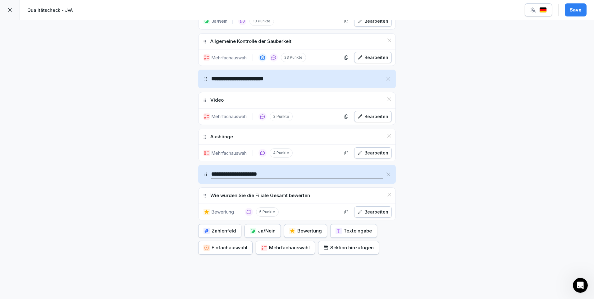
click at [579, 12] on div "Save" at bounding box center [576, 10] width 12 height 7
click at [11, 10] on icon at bounding box center [9, 9] width 5 height 5
